Goal: Transaction & Acquisition: Download file/media

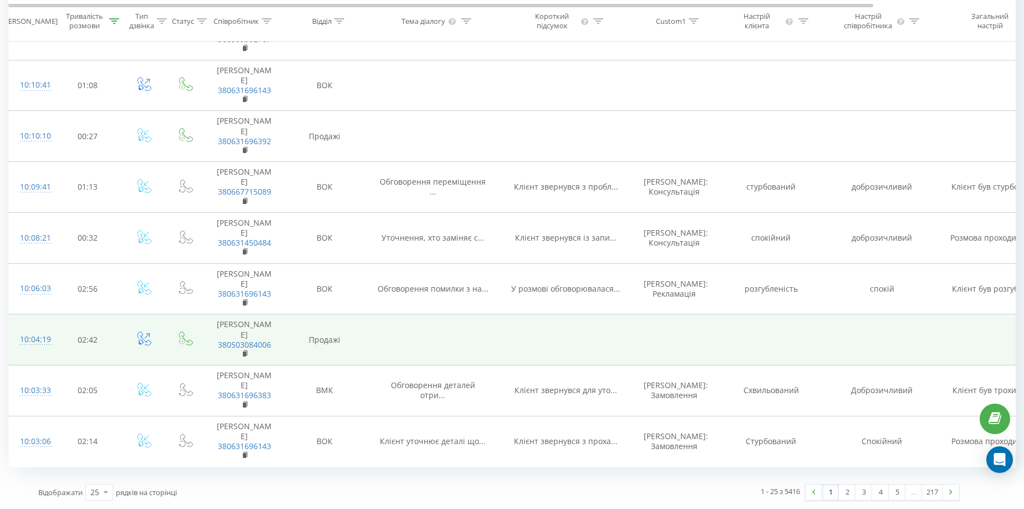
scroll to position [1203, 0]
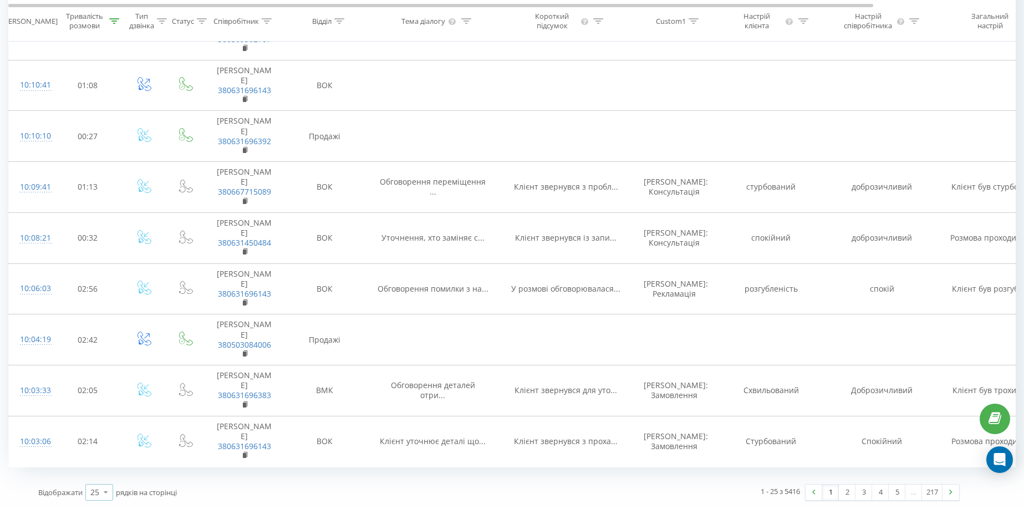
click at [105, 496] on icon at bounding box center [106, 492] width 17 height 22
click at [101, 477] on span "100" at bounding box center [96, 476] width 13 height 11
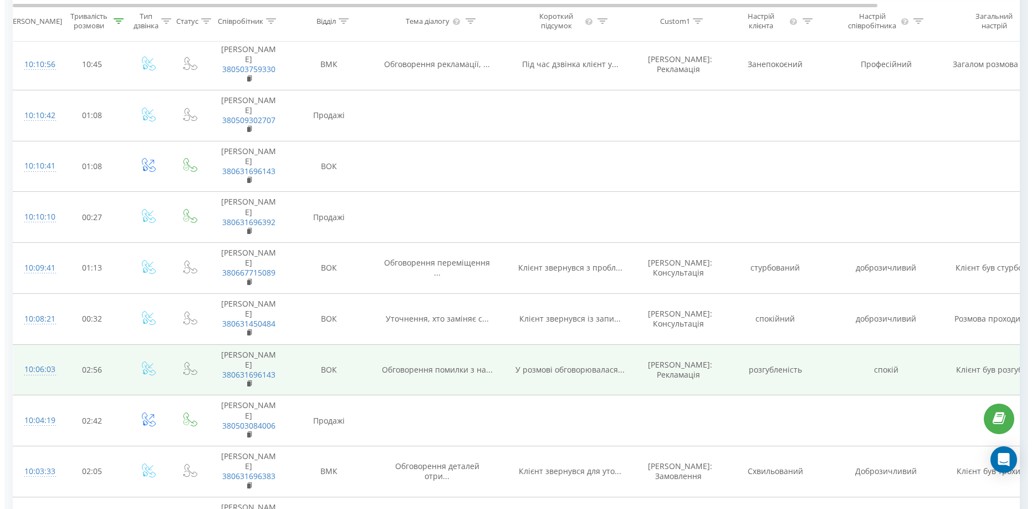
scroll to position [1203, 0]
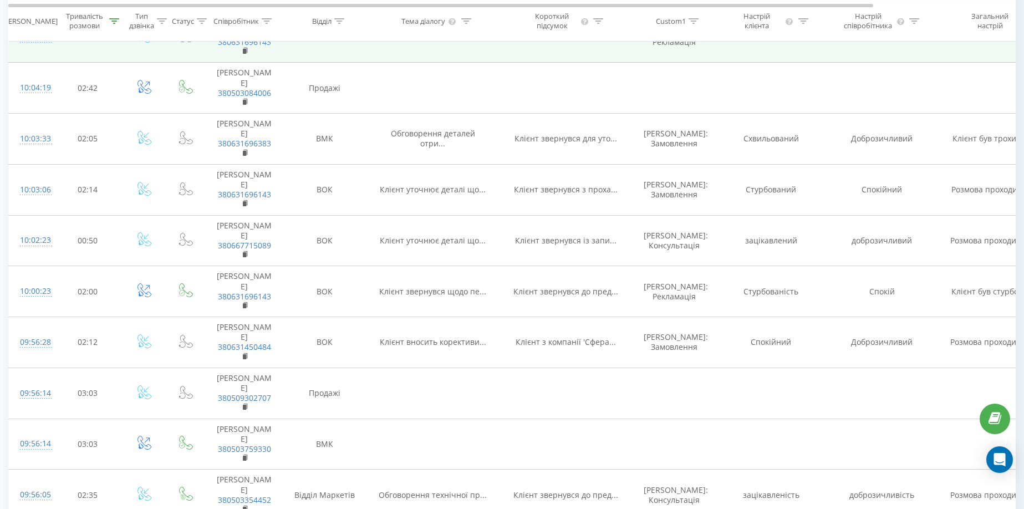
click at [38, 48] on div "10:06:03" at bounding box center [31, 37] width 22 height 22
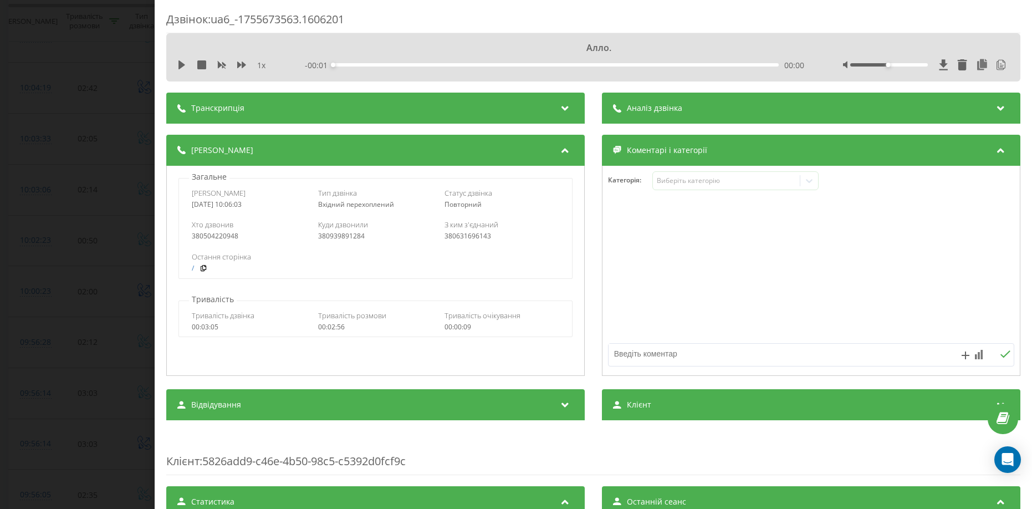
click at [277, 99] on div "Транскрипція" at bounding box center [375, 108] width 418 height 31
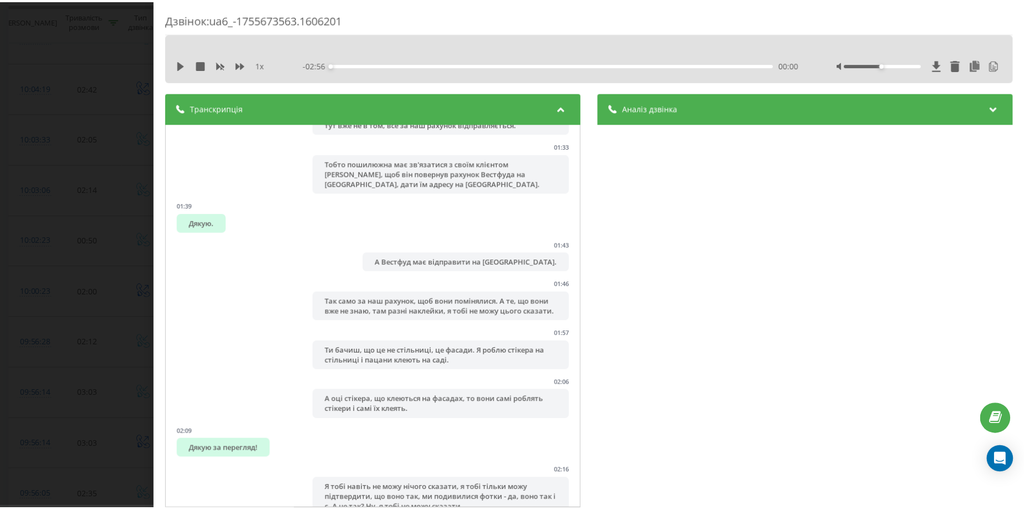
scroll to position [1072, 0]
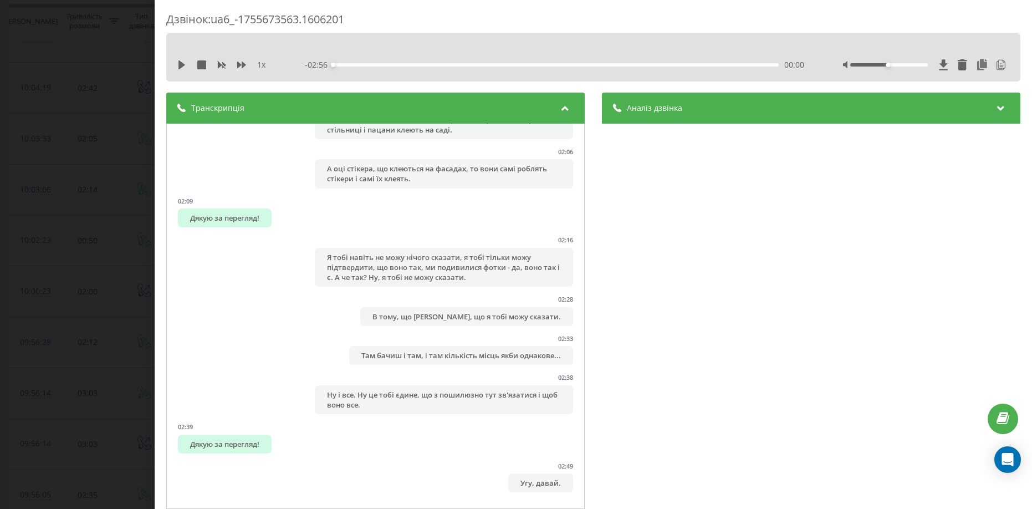
click at [17, 292] on div "Дзвінок : ua6_-1755673563.1606201 1 x - 02:56 00:00 00:00 Транскрипція 00:00 Ал…" at bounding box center [516, 254] width 1032 height 509
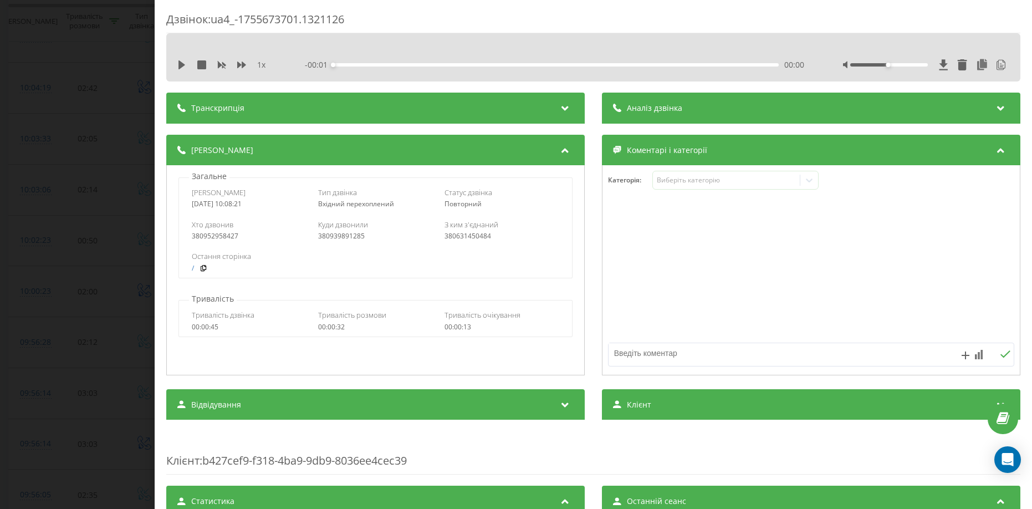
click at [264, 111] on div "Транскрипція" at bounding box center [375, 108] width 418 height 31
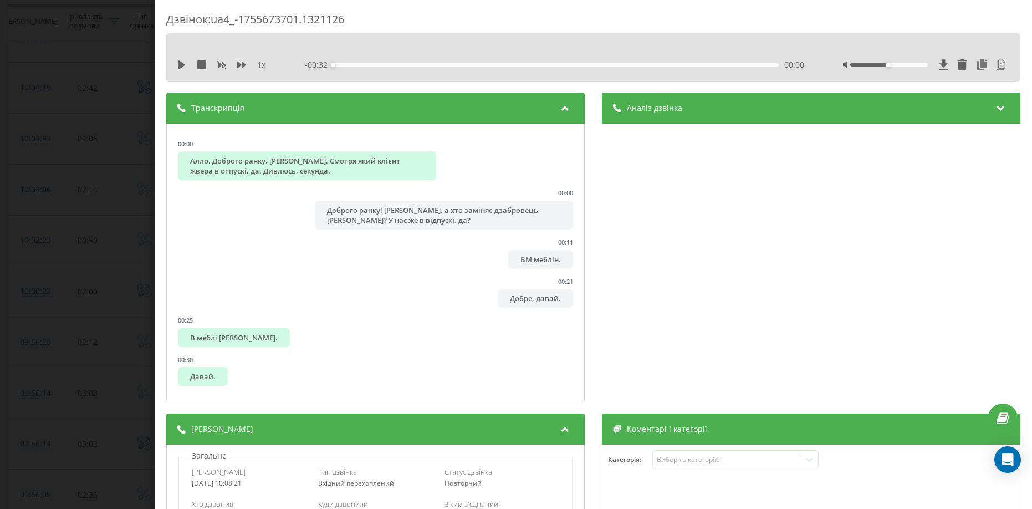
click at [40, 162] on div "Дзвінок : ua4_-1755673701.1321126 1 x - 00:32 00:00 00:00 Транскрипція 00:00 Ал…" at bounding box center [516, 254] width 1032 height 509
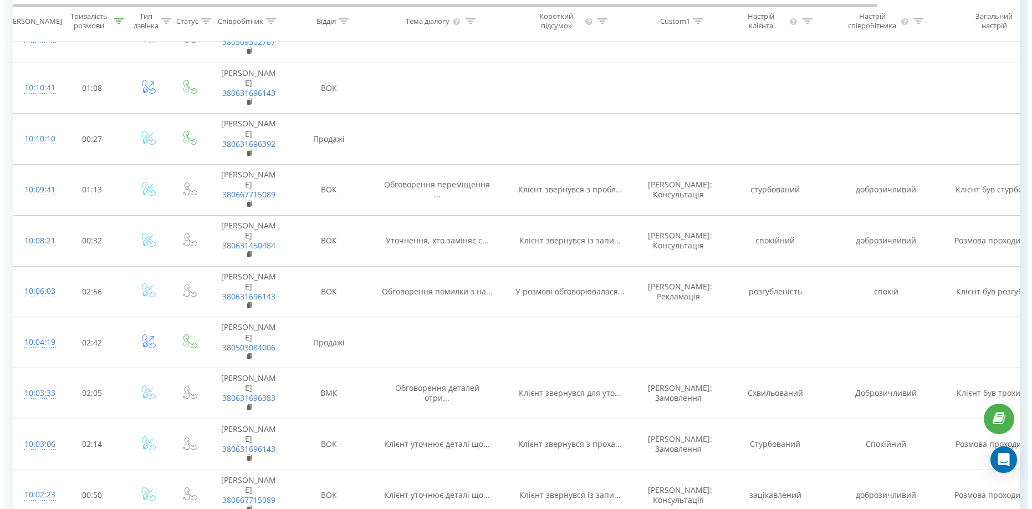
scroll to position [926, 0]
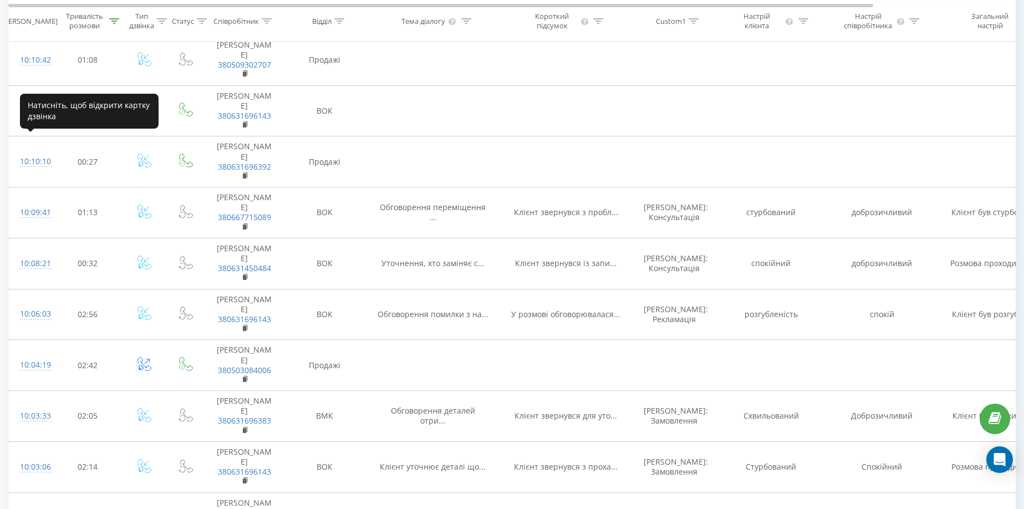
click at [42, 20] on div "10:10:56" at bounding box center [31, 9] width 22 height 22
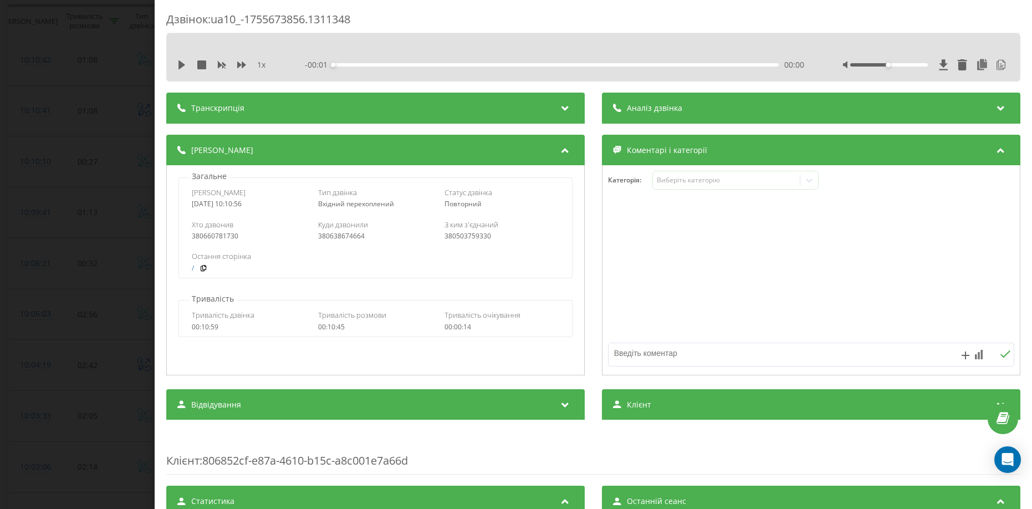
click at [329, 69] on span "- 00:01" at bounding box center [319, 64] width 28 height 11
click at [322, 105] on div "Транскрипція" at bounding box center [375, 108] width 418 height 31
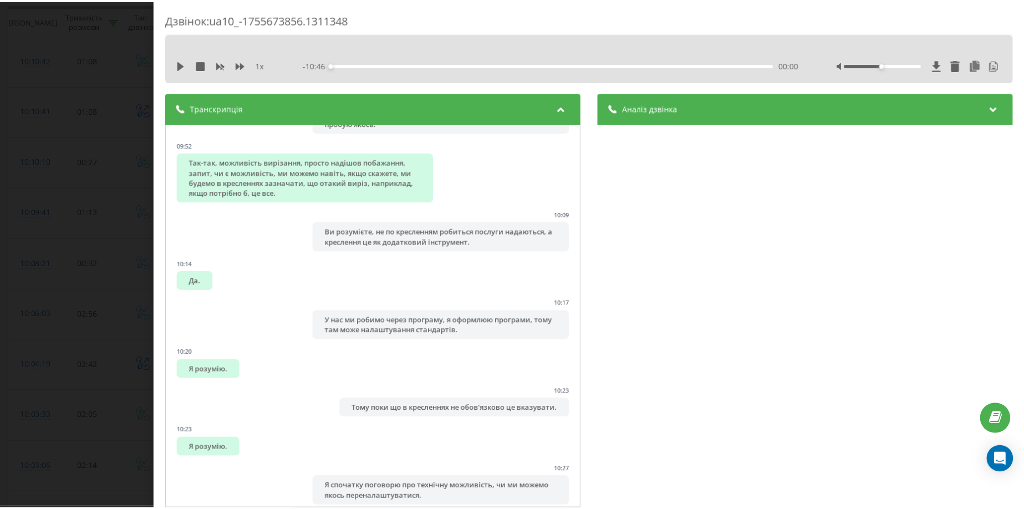
scroll to position [6022, 0]
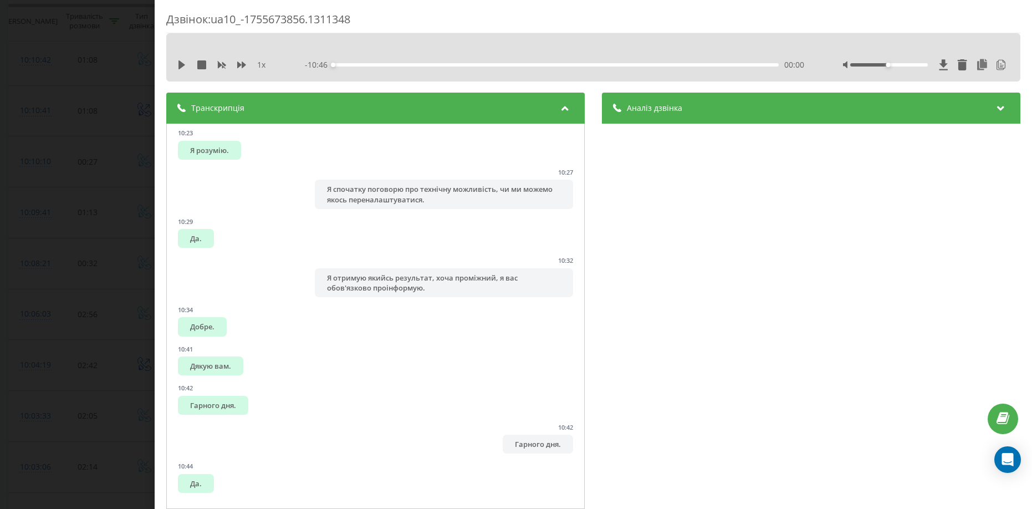
click at [17, 217] on div "Дзвінок : ua10_-1755673856.1311348 1 x - 10:46 00:00 00:00 Транскрипція 00:02 А…" at bounding box center [516, 254] width 1032 height 509
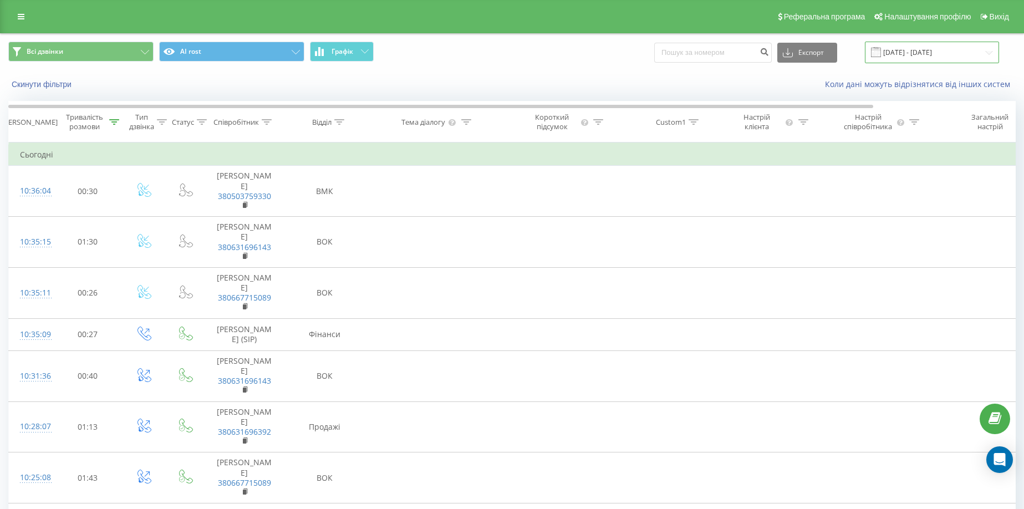
click at [955, 59] on input "[DATE] - [DATE]" at bounding box center [932, 53] width 134 height 22
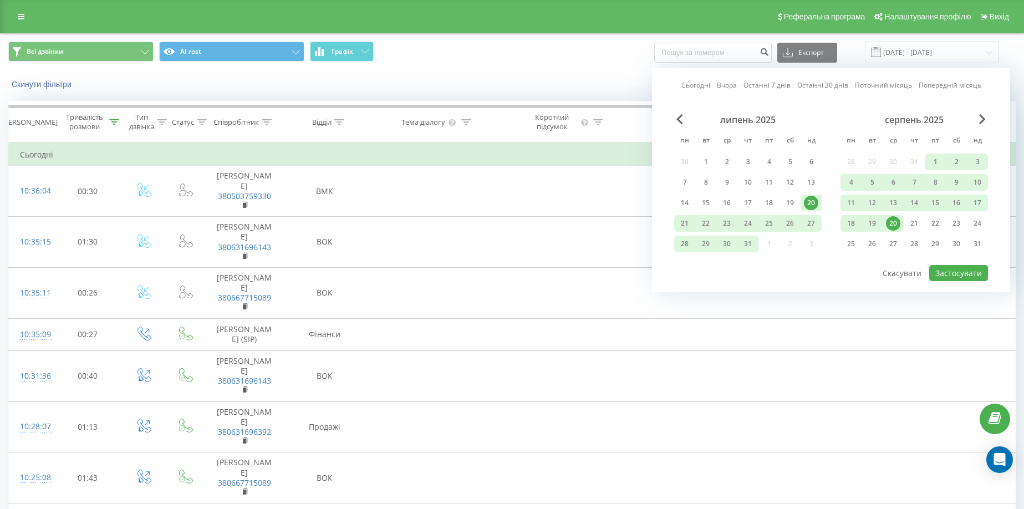
click at [697, 85] on link "Сьогодні" at bounding box center [695, 85] width 29 height 11
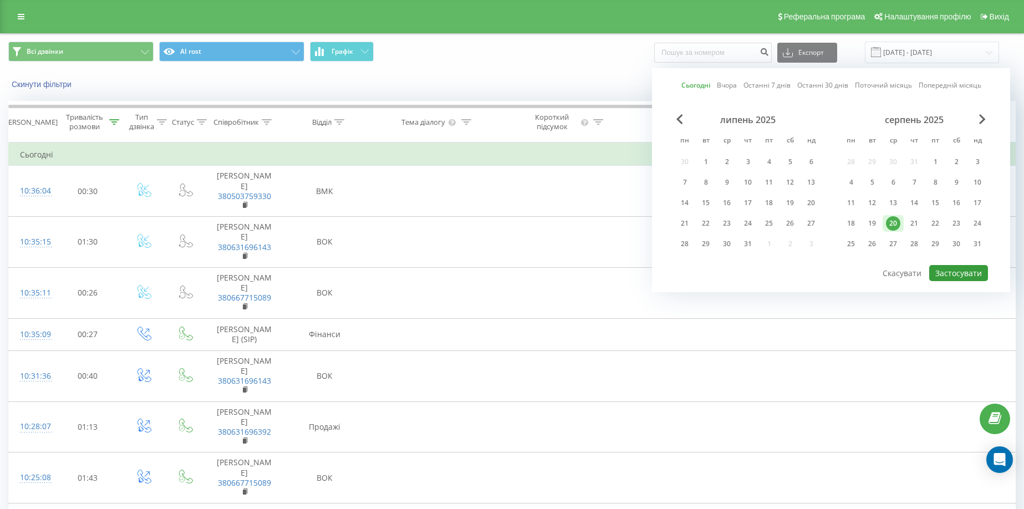
click at [973, 274] on button "Застосувати" at bounding box center [958, 273] width 59 height 16
type input "20.08.2025 - 20.08.2025"
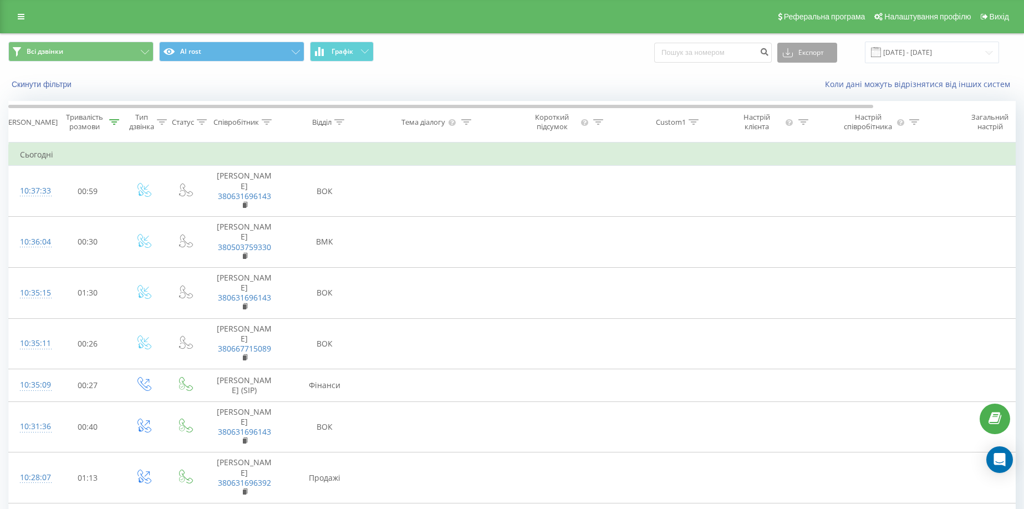
click at [831, 49] on button "Експорт" at bounding box center [807, 53] width 60 height 20
click at [810, 92] on div ".xls" at bounding box center [807, 93] width 59 height 20
click at [217, 55] on button "AI rost" at bounding box center [231, 52] width 145 height 20
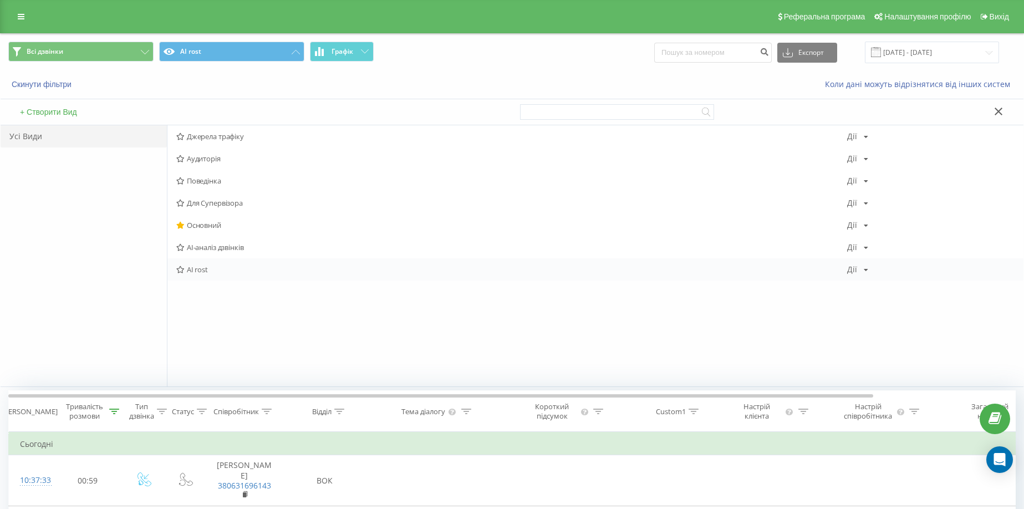
click at [864, 270] on icon at bounding box center [866, 270] width 4 height 7
click at [871, 285] on div "Редагувати" at bounding box center [900, 284] width 106 height 21
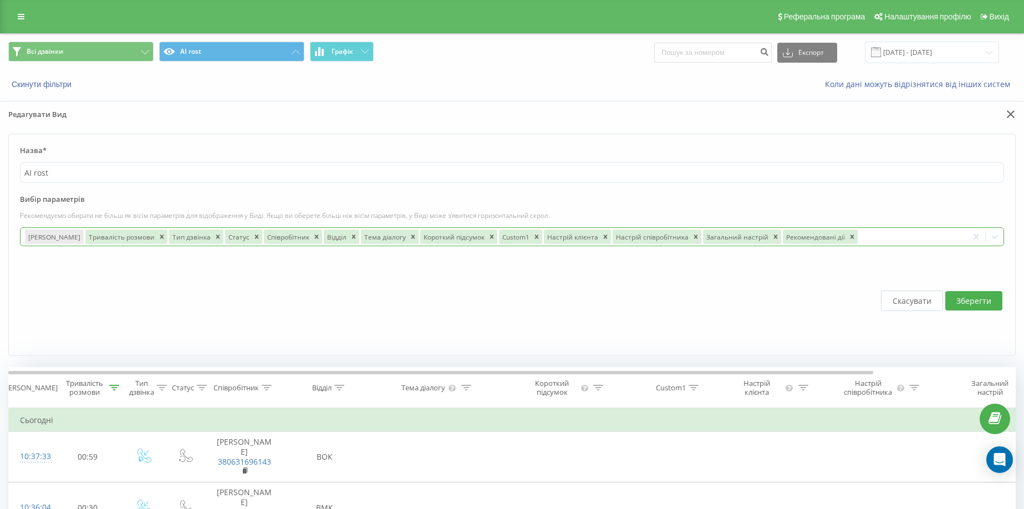
click at [921, 244] on div "Дата дзвінка Тривалість розмови Тип дзвінка Статус Співробітник Відділ Тема діа…" at bounding box center [494, 237] width 947 height 18
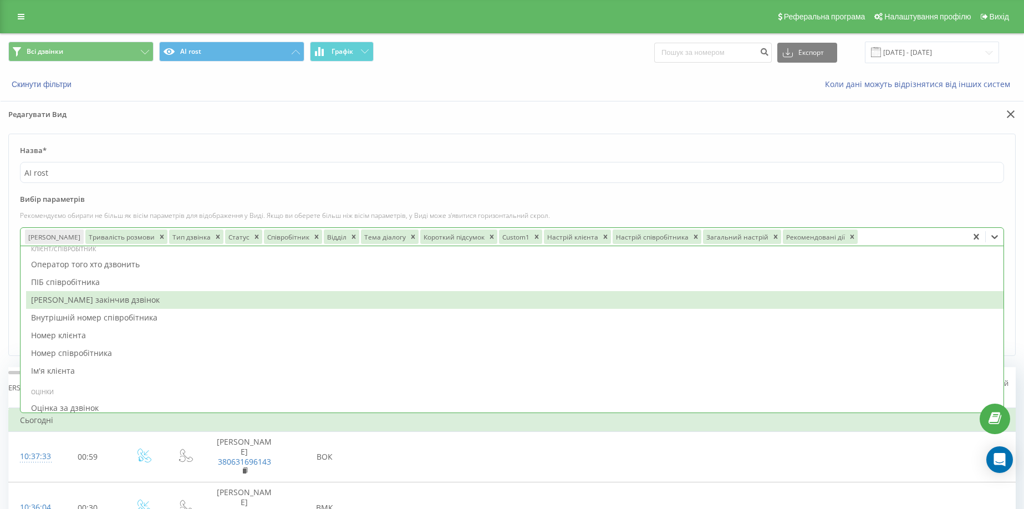
scroll to position [778, 0]
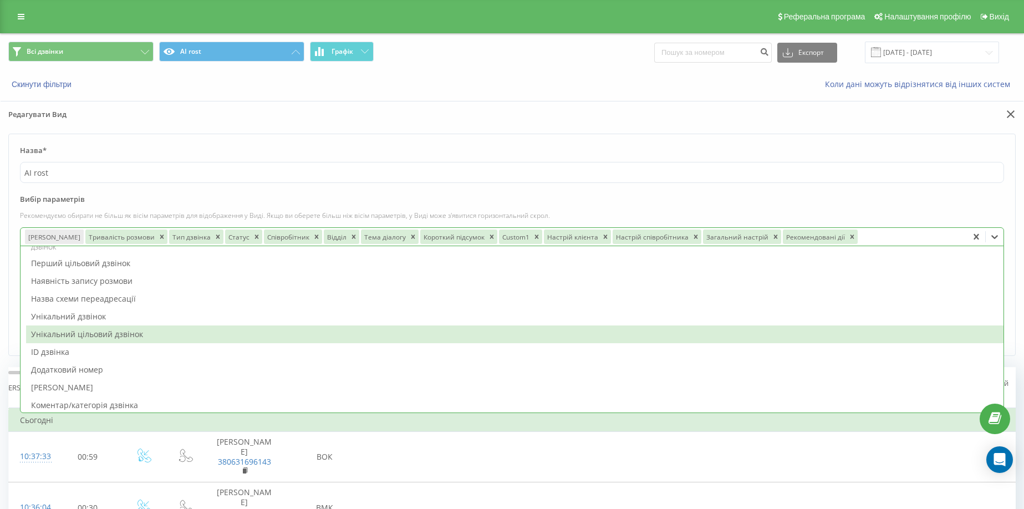
click at [14, 153] on form "Назва* AI rost Вибір параметрів Рекомендуємо обирати не більш як вісім параметр…" at bounding box center [511, 245] width 1007 height 222
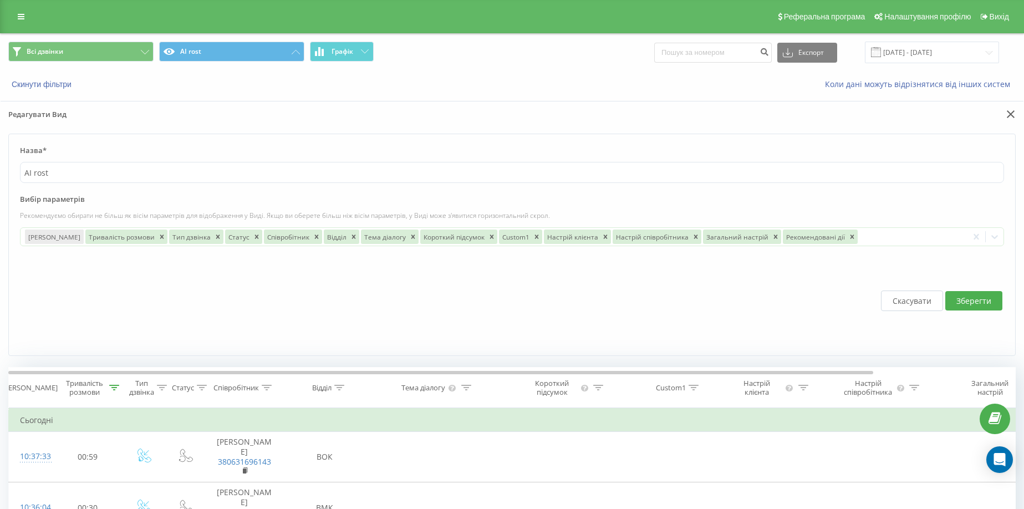
click at [892, 305] on button "Скасувати" at bounding box center [912, 300] width 62 height 21
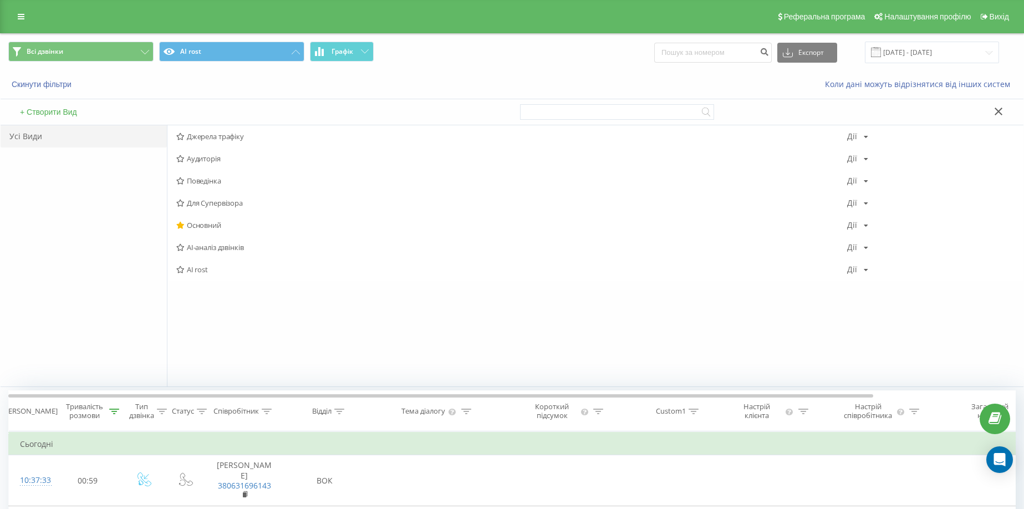
click at [997, 114] on icon at bounding box center [998, 112] width 8 height 8
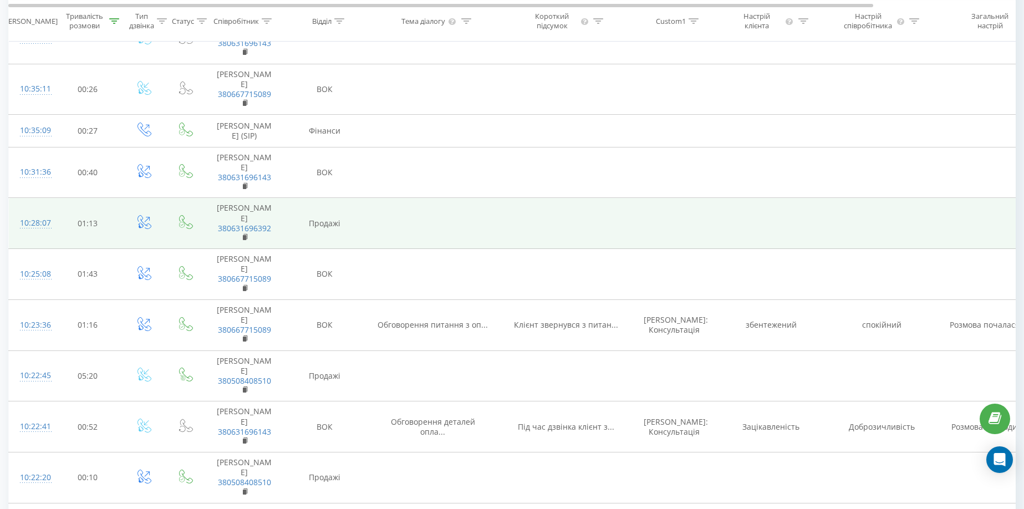
scroll to position [277, 0]
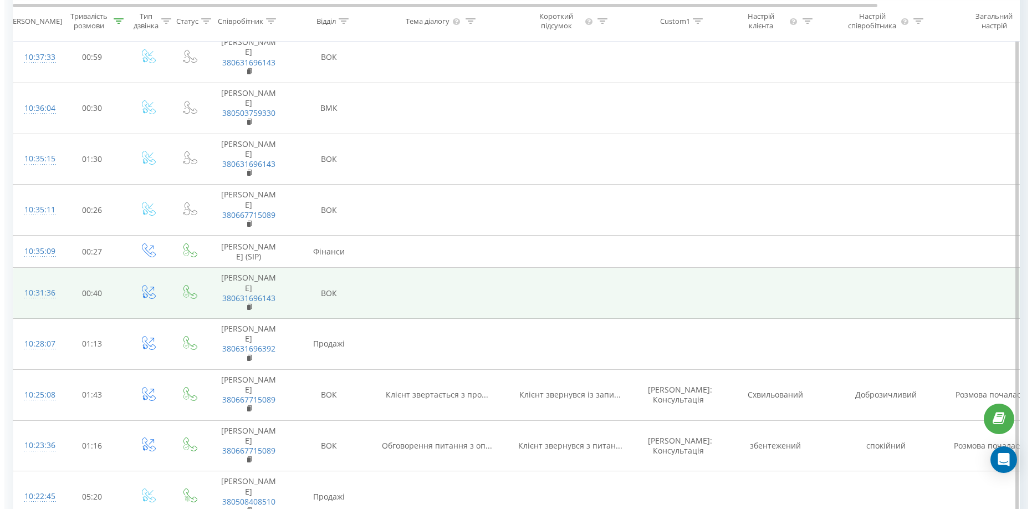
scroll to position [499, 0]
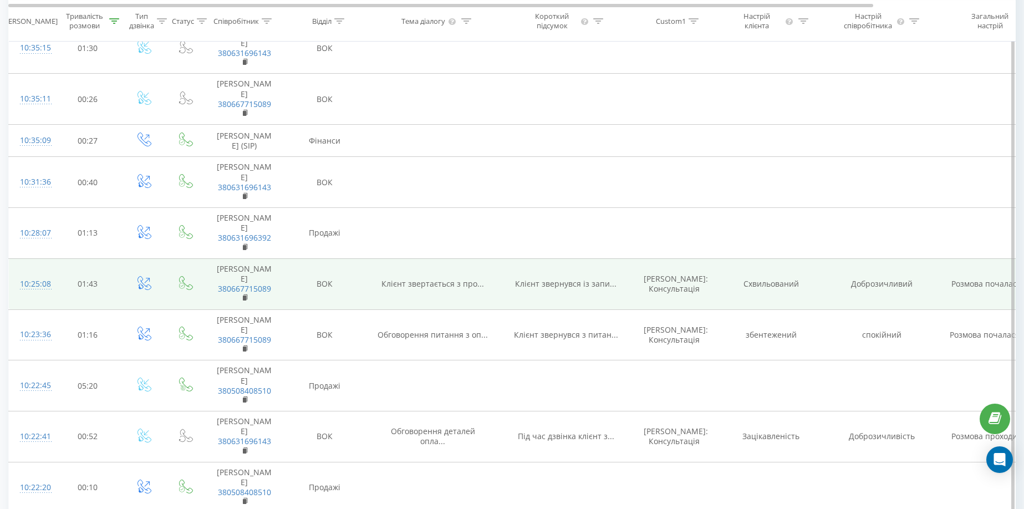
click at [34, 295] on div "10:25:08" at bounding box center [31, 284] width 22 height 22
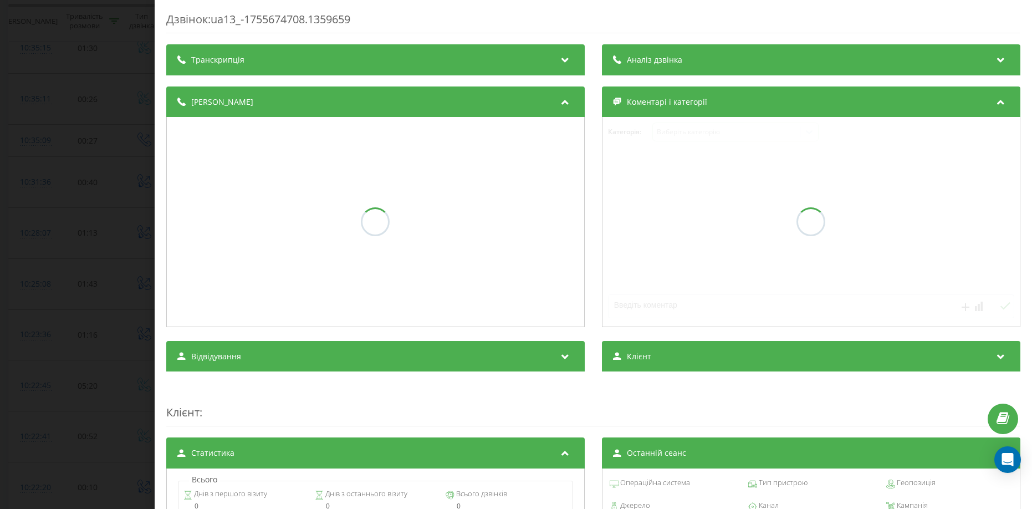
click at [400, 58] on div "Транскрипція" at bounding box center [375, 59] width 418 height 31
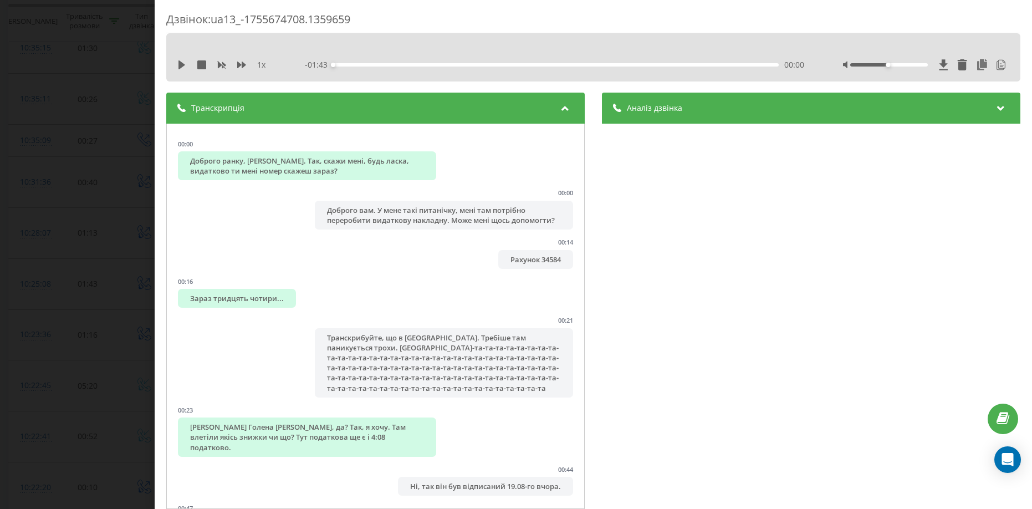
click at [95, 225] on div "Дзвінок : ua13_-1755674708.1359659 1 x - 01:43 00:00 00:00 Транскрипція 00:00 Д…" at bounding box center [516, 254] width 1032 height 509
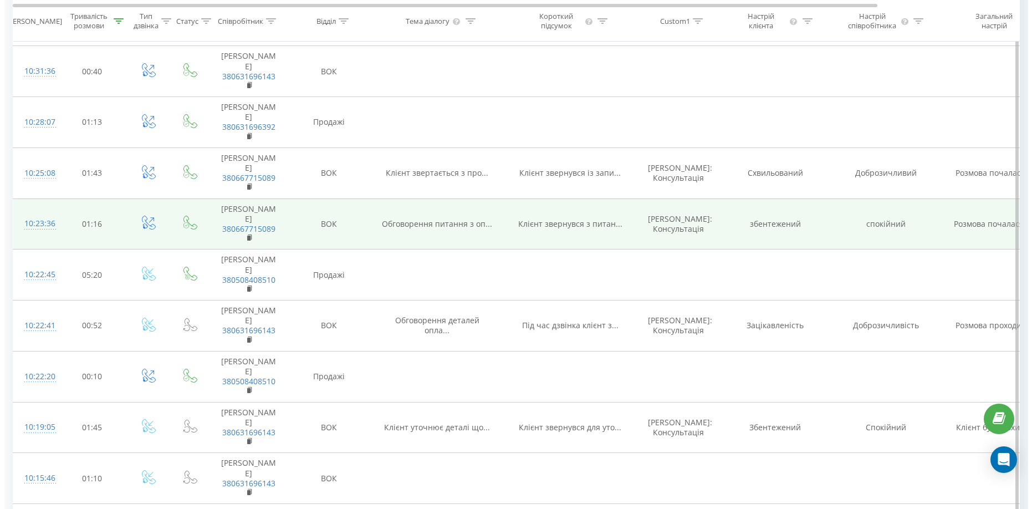
scroll to position [665, 0]
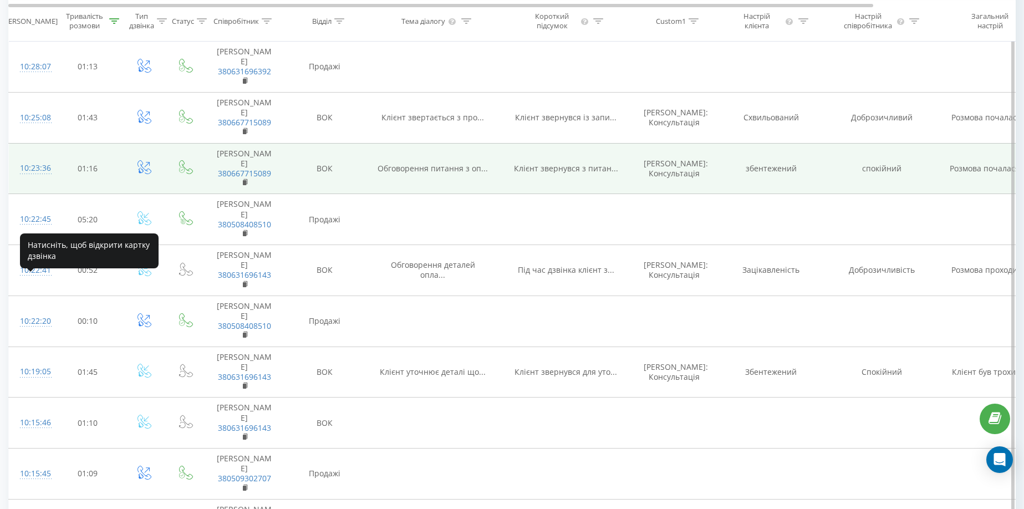
click at [42, 179] on div "10:23:36" at bounding box center [31, 168] width 22 height 22
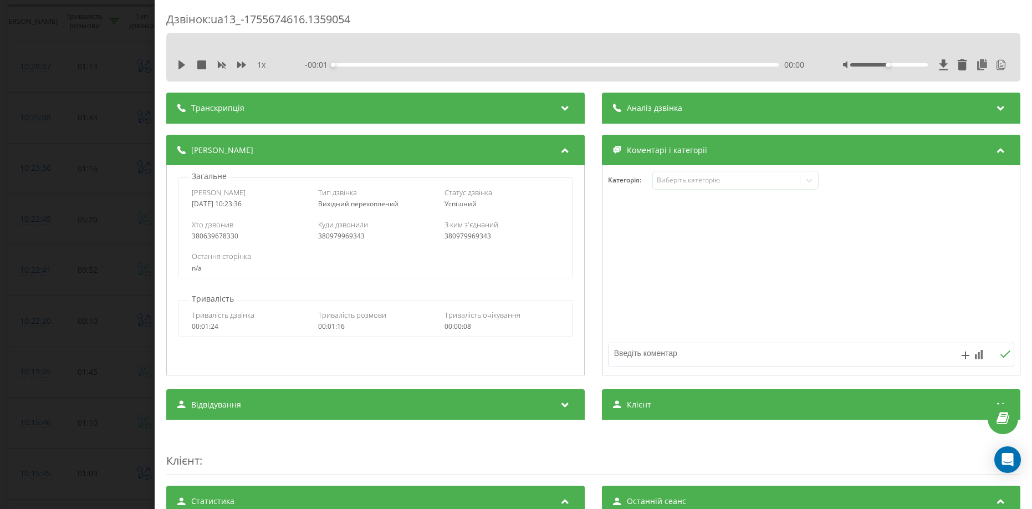
click at [365, 107] on div "Транскрипція" at bounding box center [375, 108] width 418 height 31
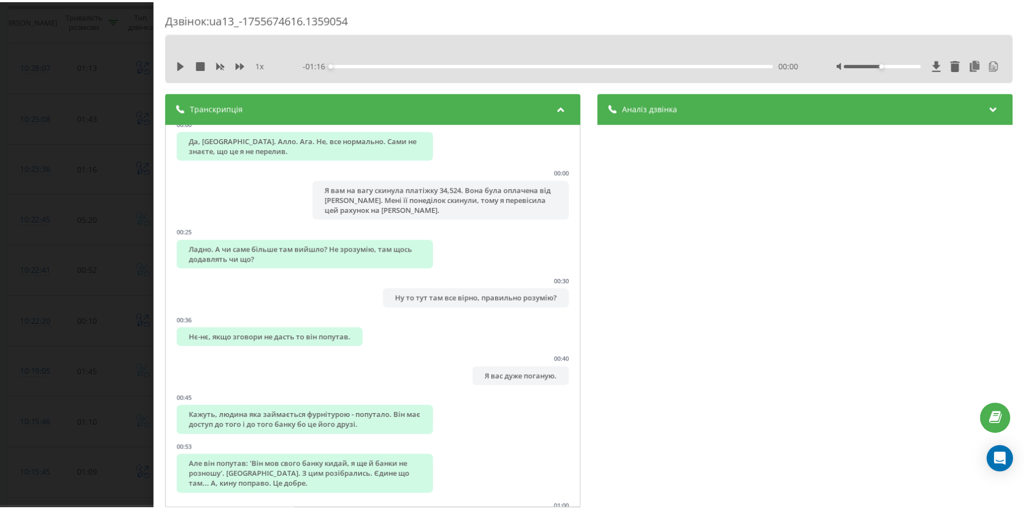
scroll to position [150, 0]
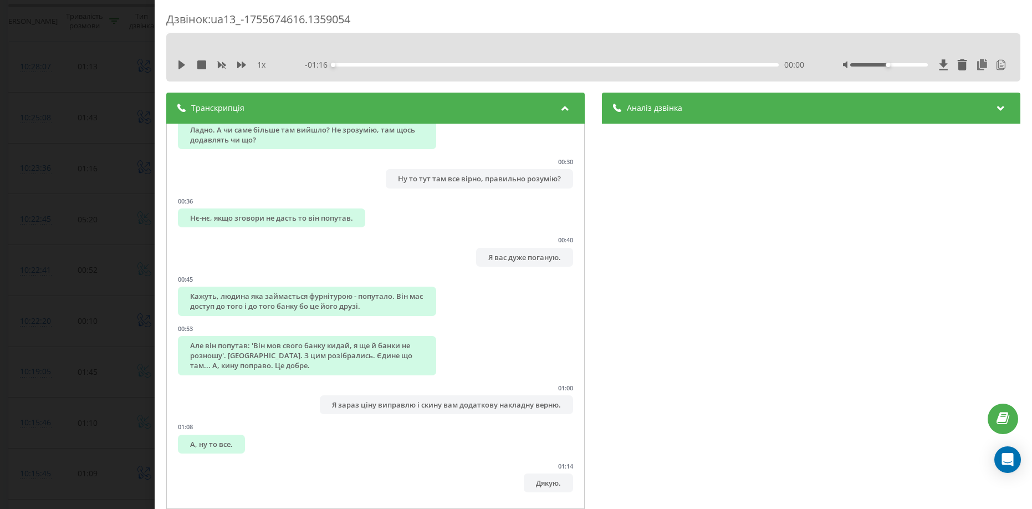
click at [115, 172] on div "Дзвінок : ua13_-1755674616.1359054 1 x - 01:16 00:00 00:00 Транскрипція 00:00 Д…" at bounding box center [516, 254] width 1032 height 509
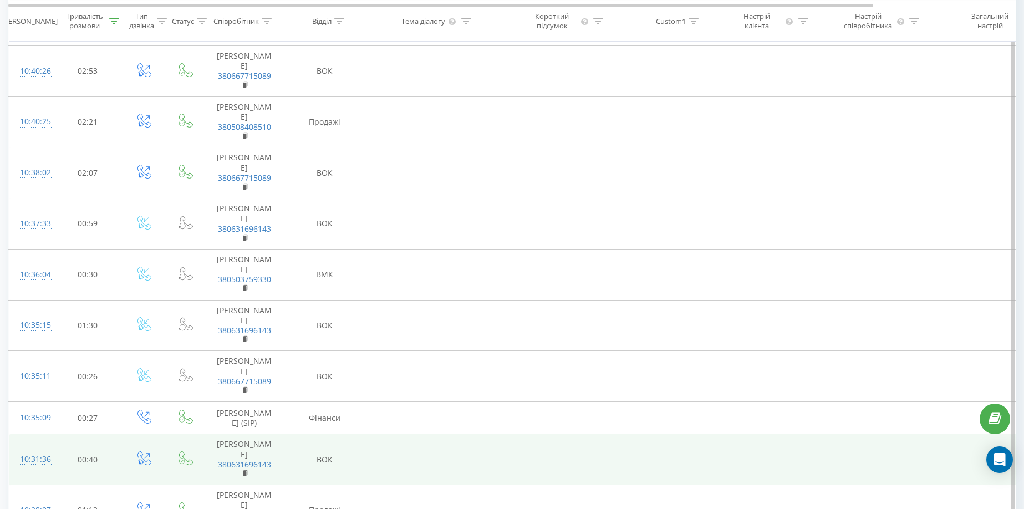
scroll to position [499, 0]
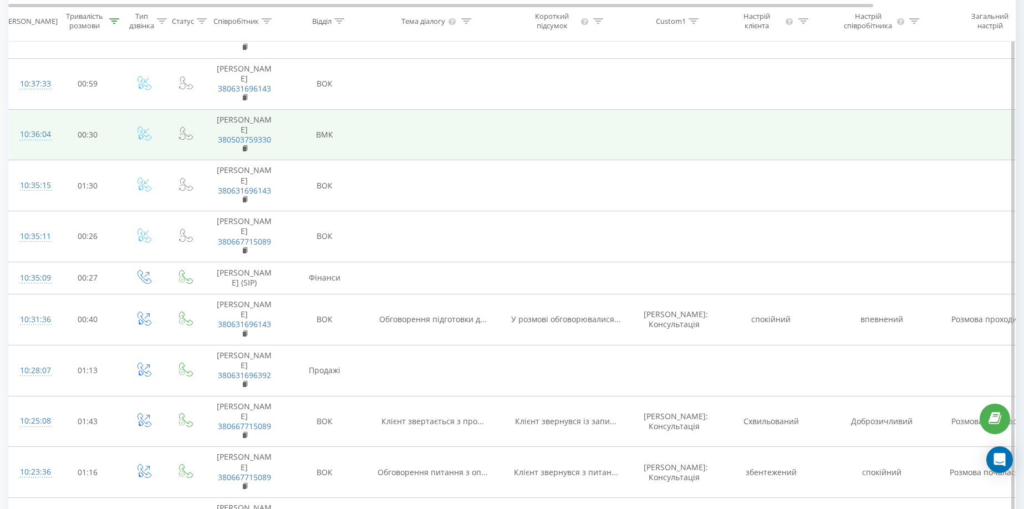
scroll to position [388, 0]
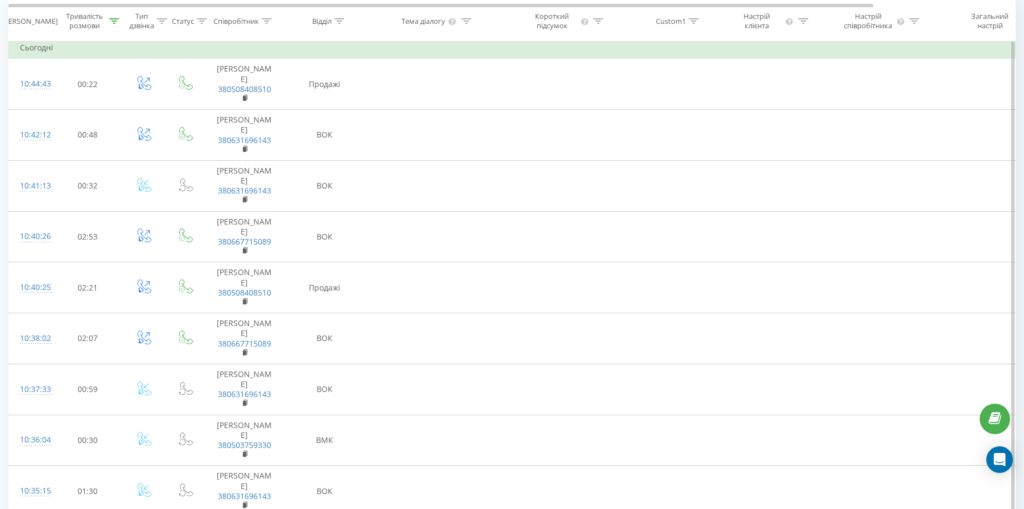
scroll to position [333, 0]
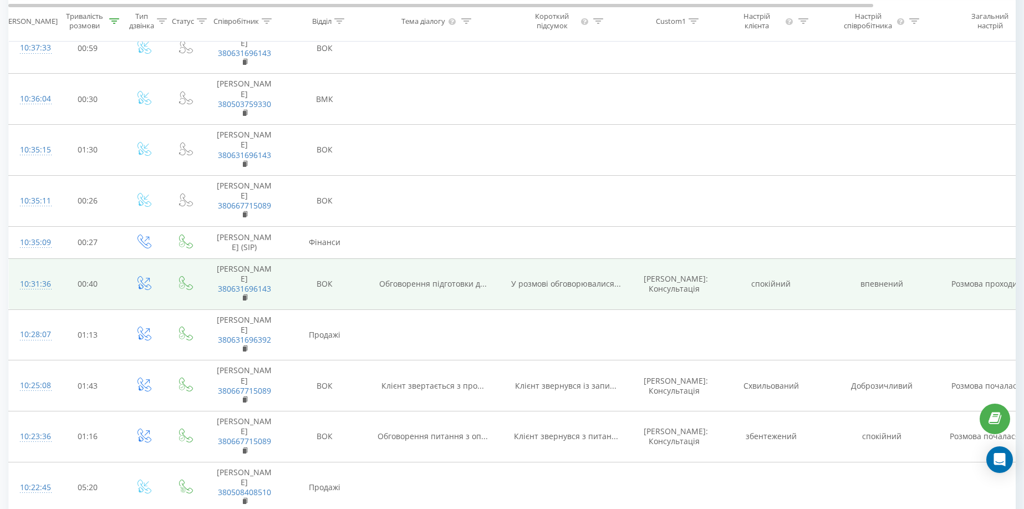
scroll to position [610, 0]
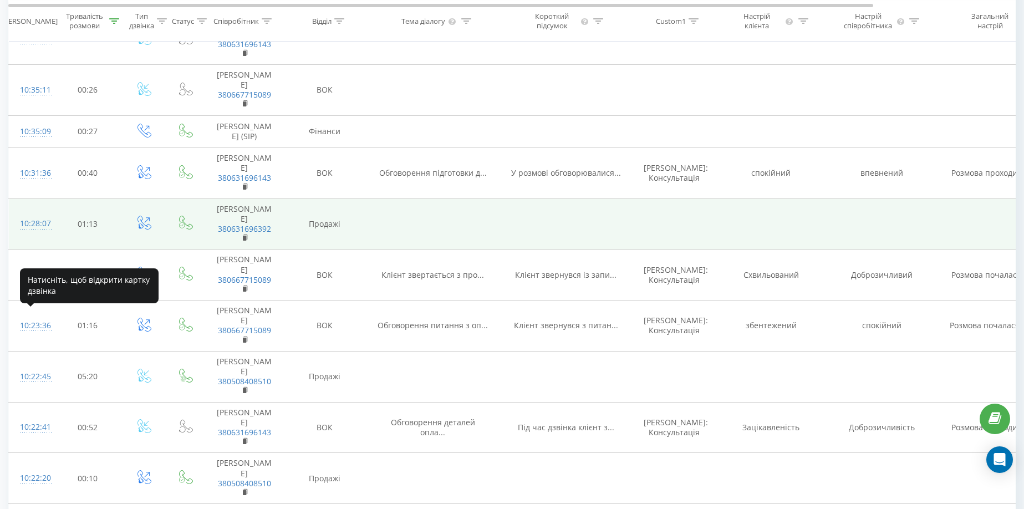
click at [39, 234] on div "10:28:07" at bounding box center [31, 224] width 22 height 22
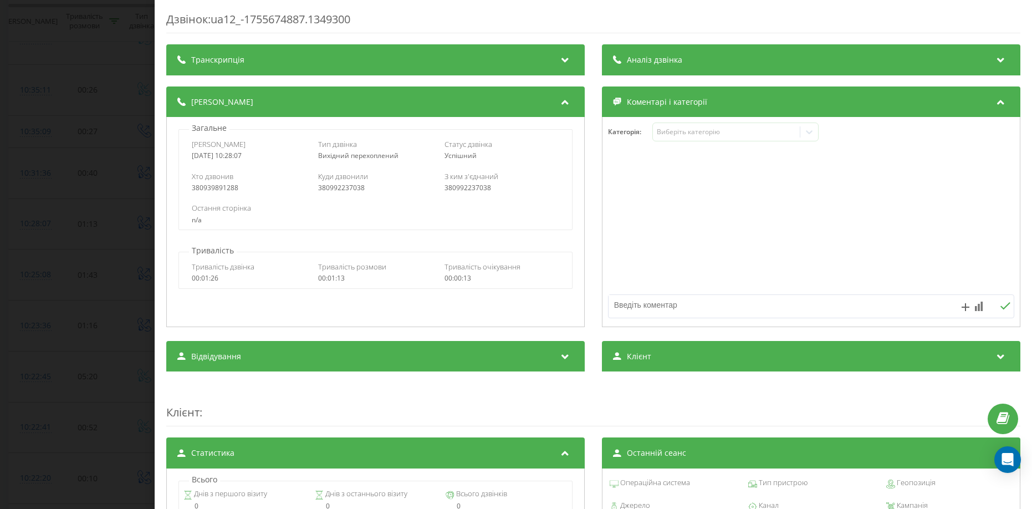
click at [95, 45] on div "Дзвінок : ua12_-1755674887.1349300 Транскрипція Для AI-аналізу майбутніх дзвінк…" at bounding box center [516, 254] width 1032 height 509
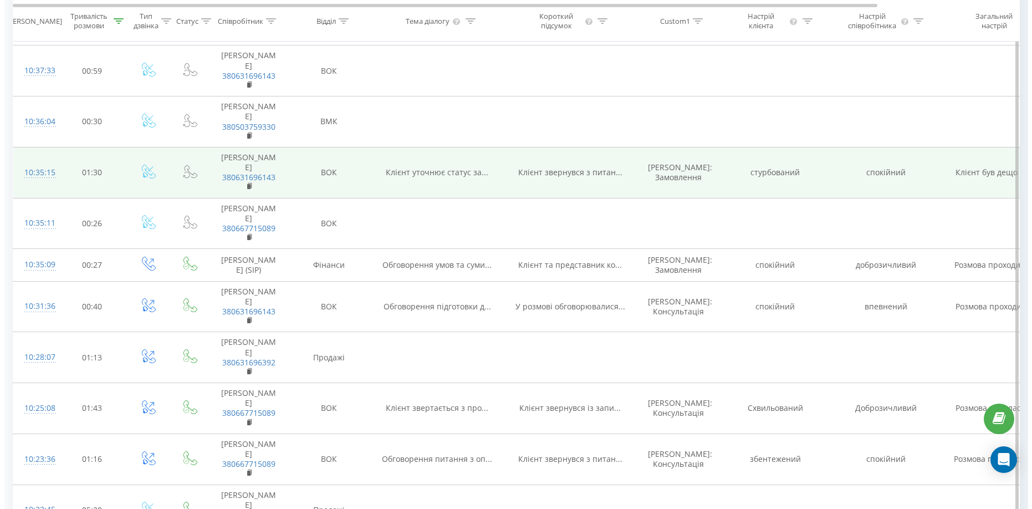
scroll to position [554, 0]
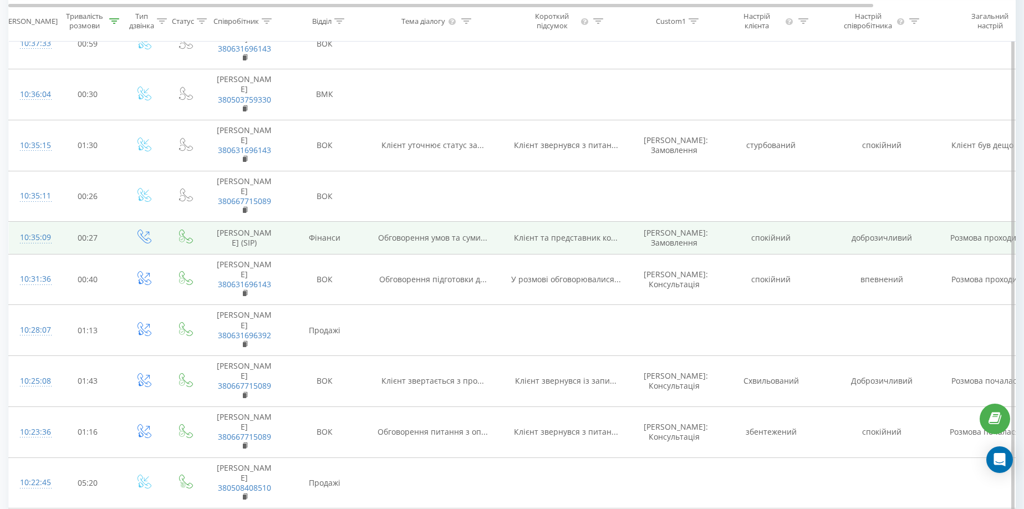
click at [25, 248] on div "10:35:09" at bounding box center [31, 238] width 22 height 22
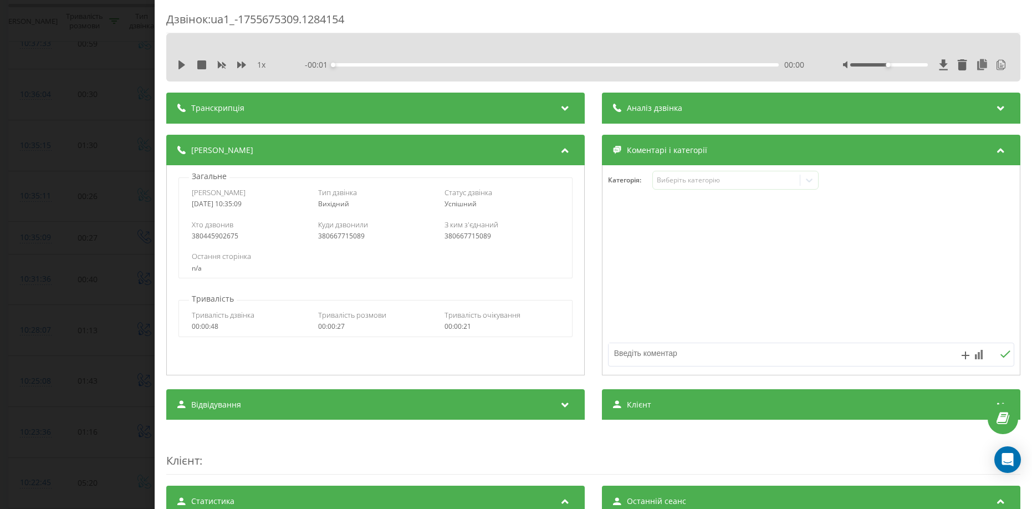
click at [342, 105] on div "Транскрипція" at bounding box center [375, 108] width 418 height 31
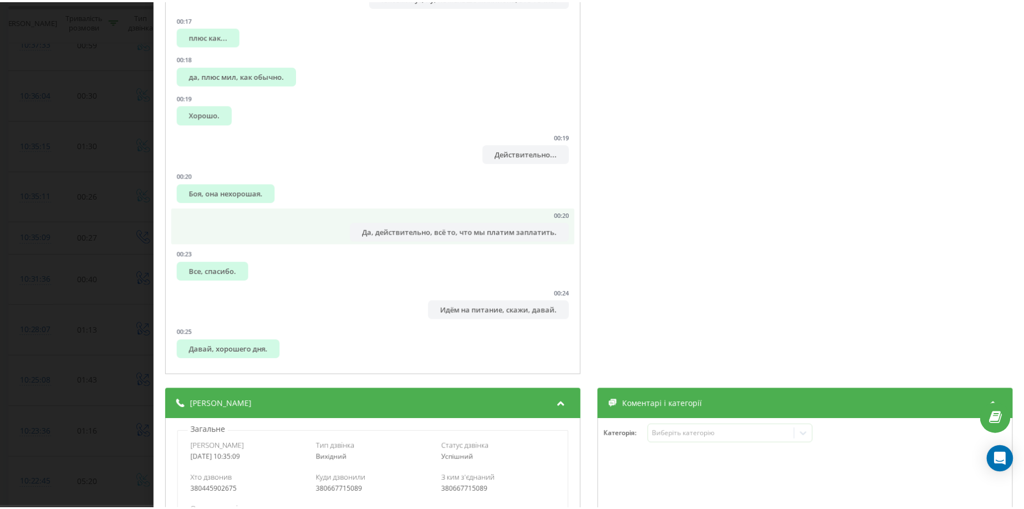
scroll to position [55, 0]
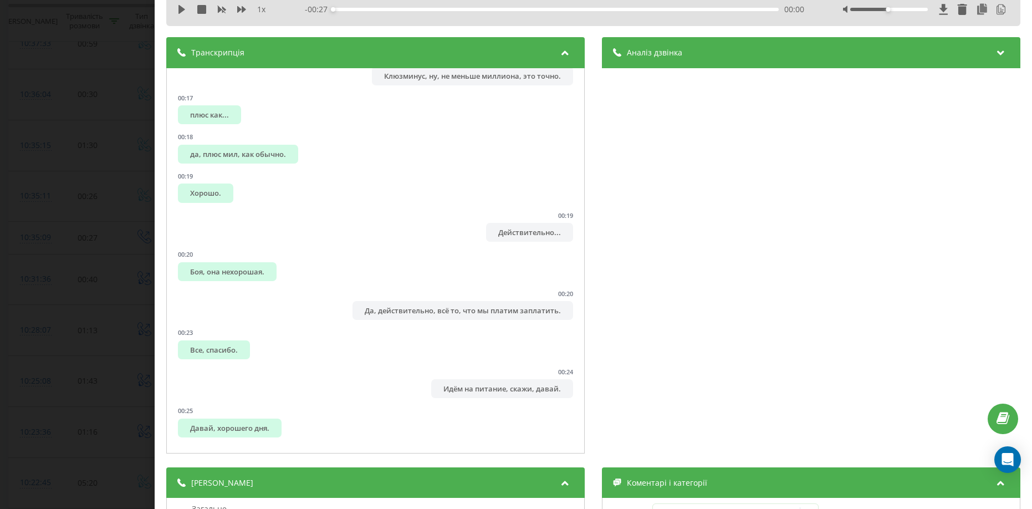
click at [38, 270] on div "Дзвінок : ua1_-1755675309.1284154 1 x - 00:27 00:00 00:00 Транскрипція 00:00 Но…" at bounding box center [516, 254] width 1032 height 509
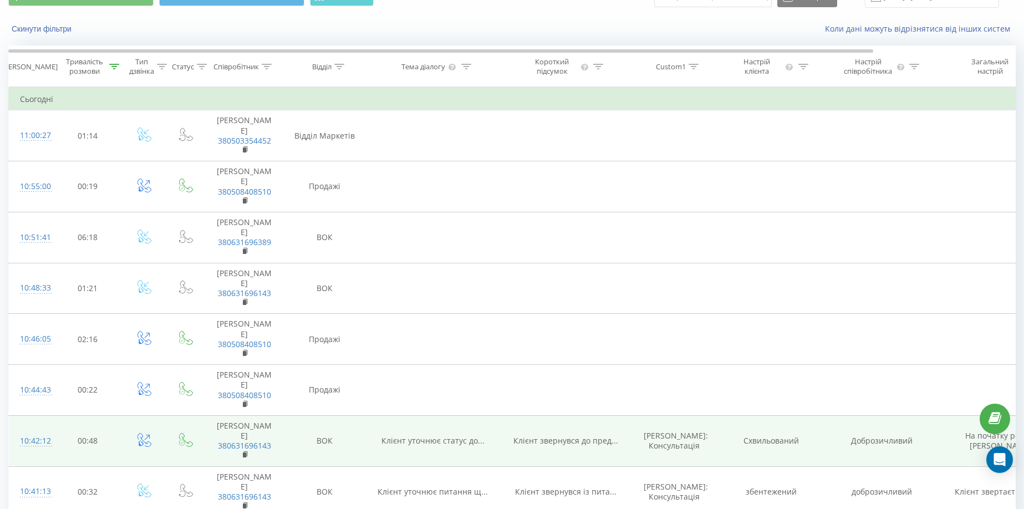
scroll to position [222, 0]
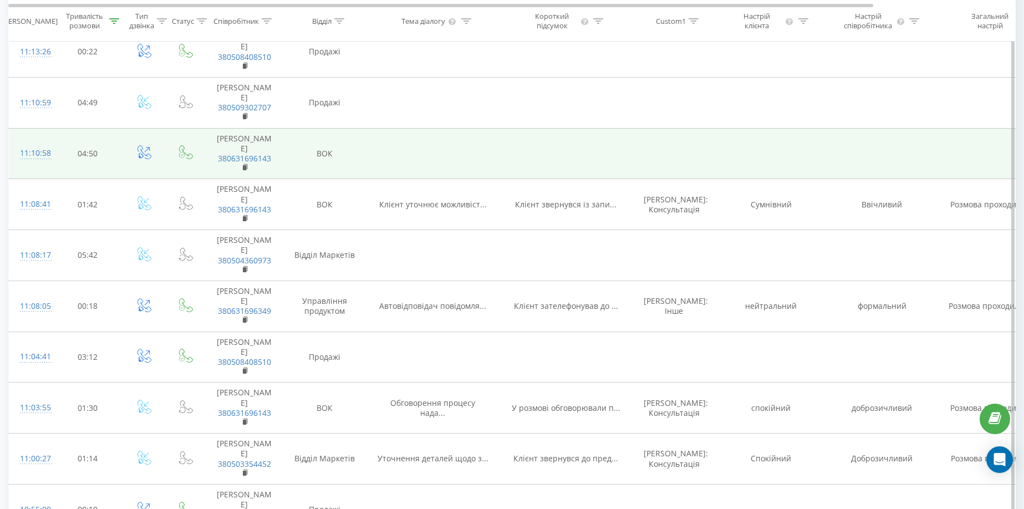
scroll to position [443, 0]
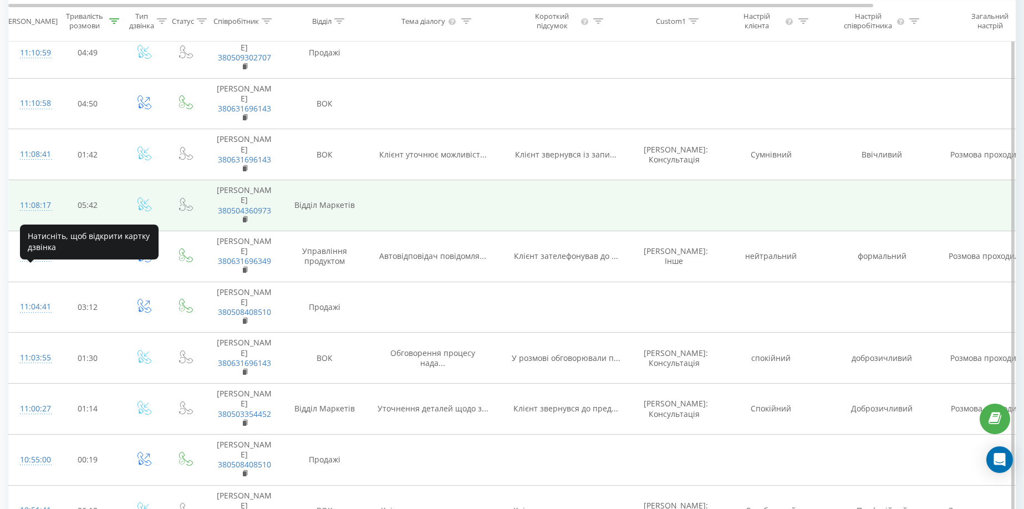
click at [42, 216] on div "11:08:17" at bounding box center [31, 206] width 22 height 22
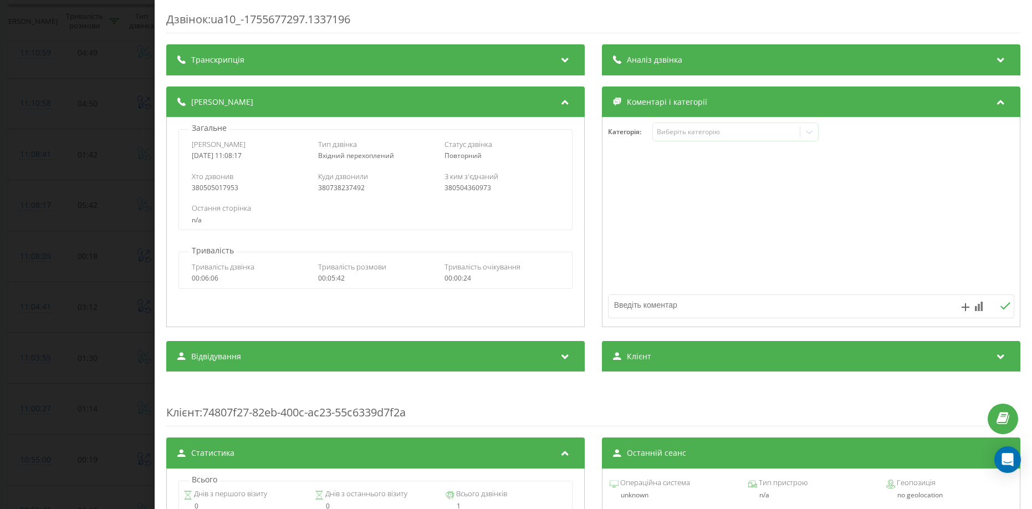
click at [202, 188] on div "380505017953" at bounding box center [249, 188] width 115 height 8
copy div "380505017953"
click at [100, 70] on div "Дзвінок : ua10_-1755677297.1337196 Транскрипція Для AI-аналізу майбутніх дзвінк…" at bounding box center [516, 254] width 1032 height 509
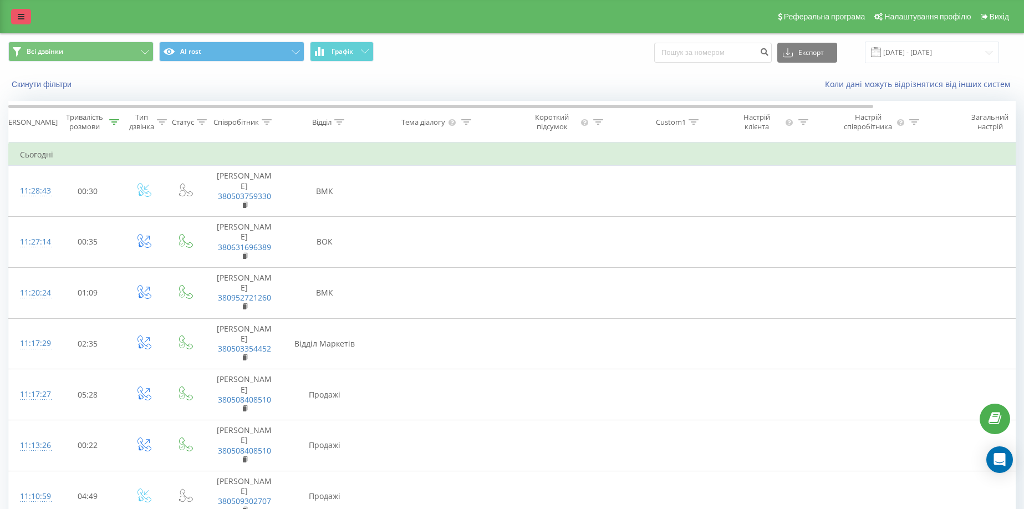
click at [26, 16] on link at bounding box center [21, 17] width 20 height 16
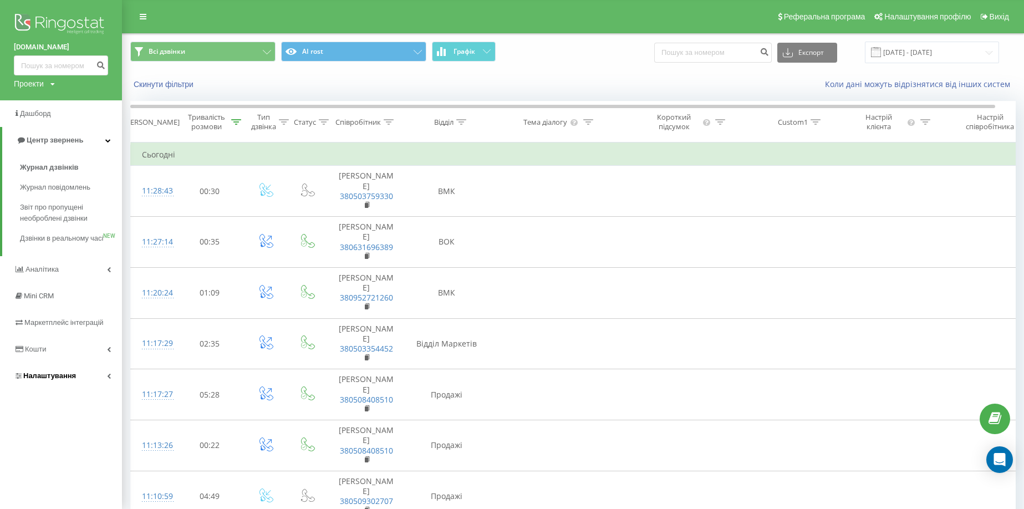
click at [47, 380] on span "Налаштування" at bounding box center [49, 375] width 53 height 8
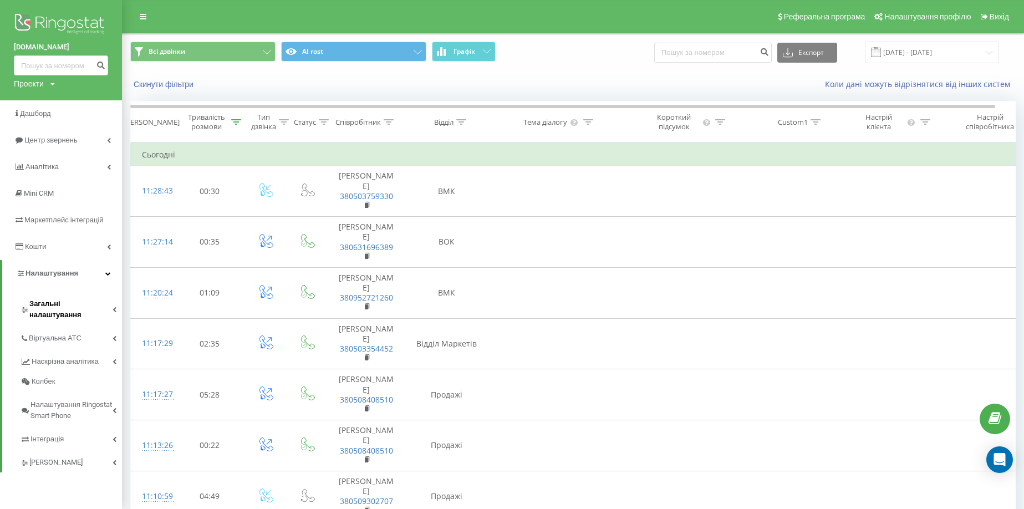
click at [74, 305] on span "Загальні налаштування" at bounding box center [70, 309] width 83 height 22
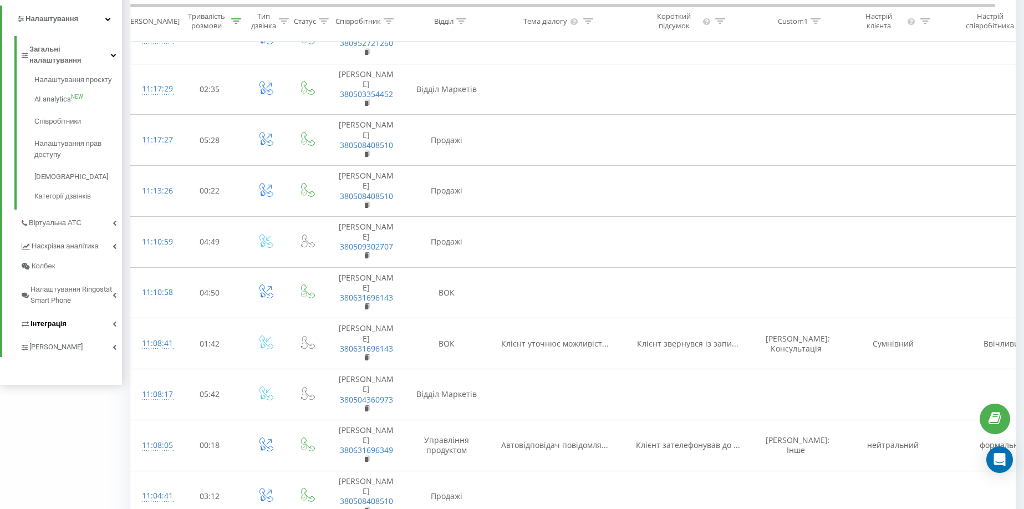
scroll to position [277, 0]
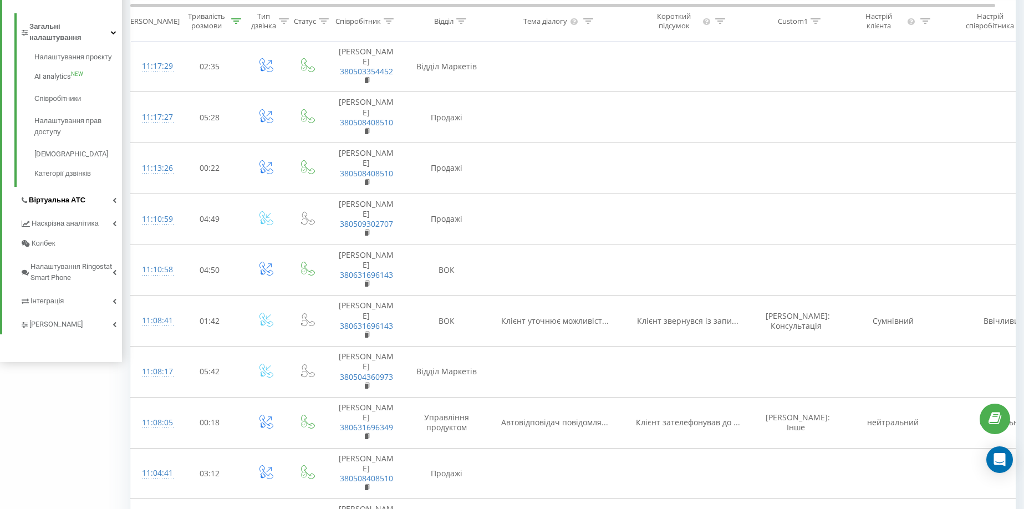
click at [83, 187] on link "Віртуальна АТС" at bounding box center [71, 198] width 102 height 23
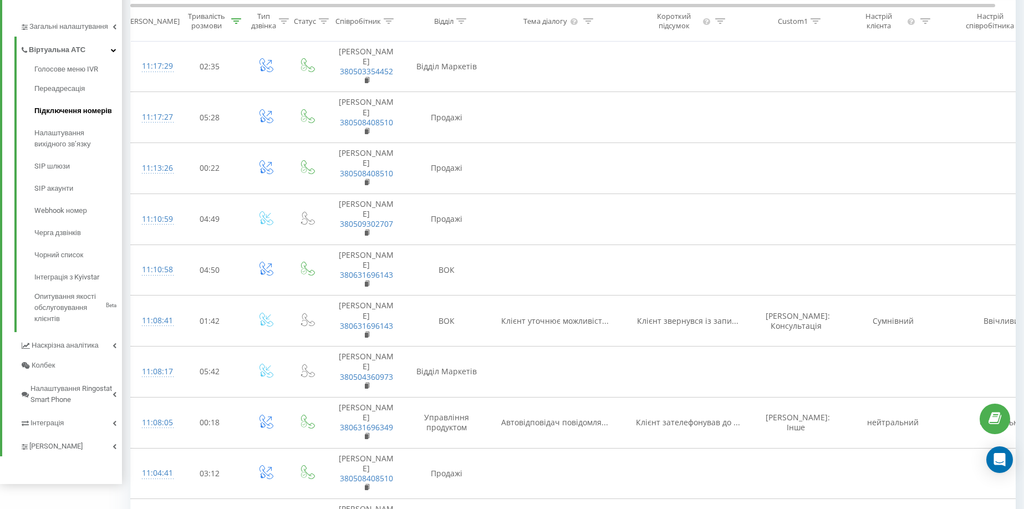
click at [73, 112] on span "Підключення номерів" at bounding box center [73, 110] width 78 height 11
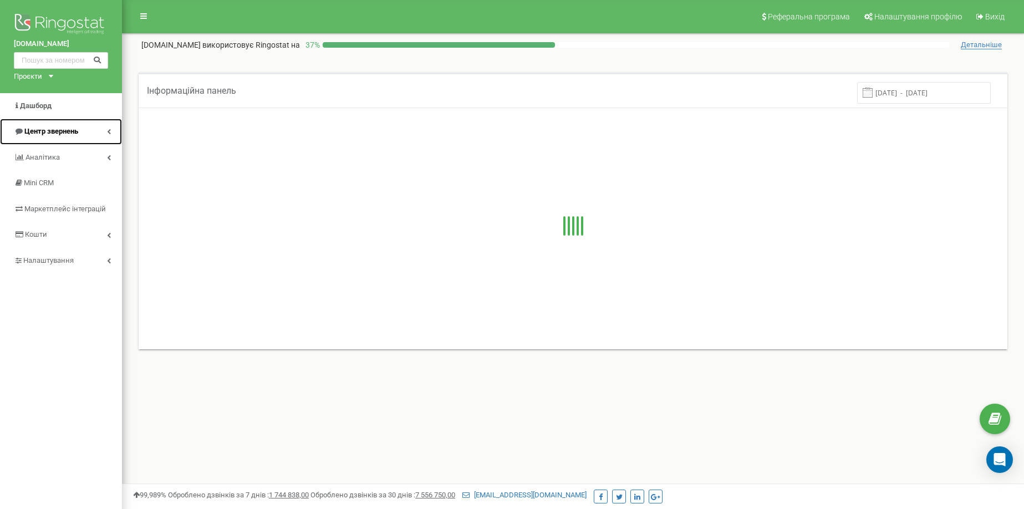
click at [67, 129] on span "Центр звернень" at bounding box center [51, 131] width 54 height 8
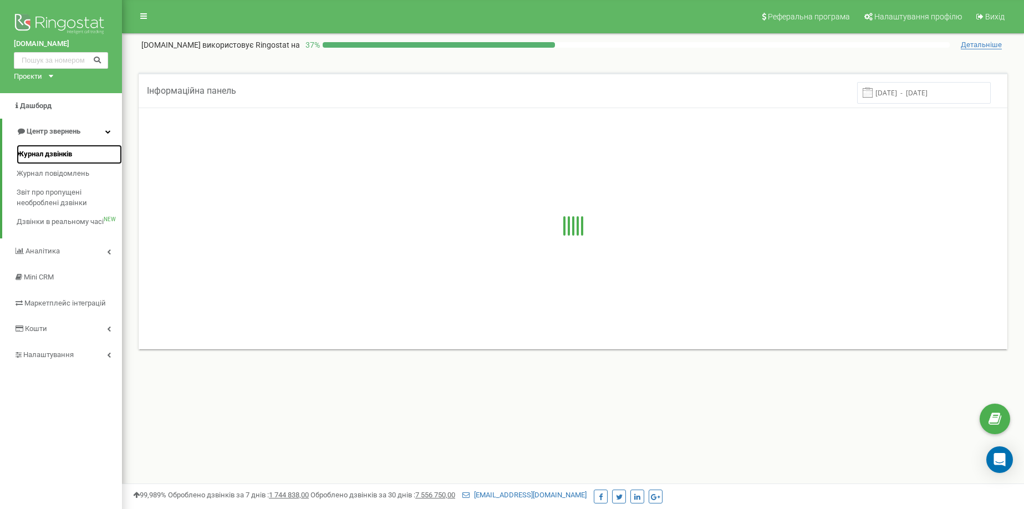
click at [56, 154] on span "Журнал дзвінків" at bounding box center [44, 154] width 55 height 11
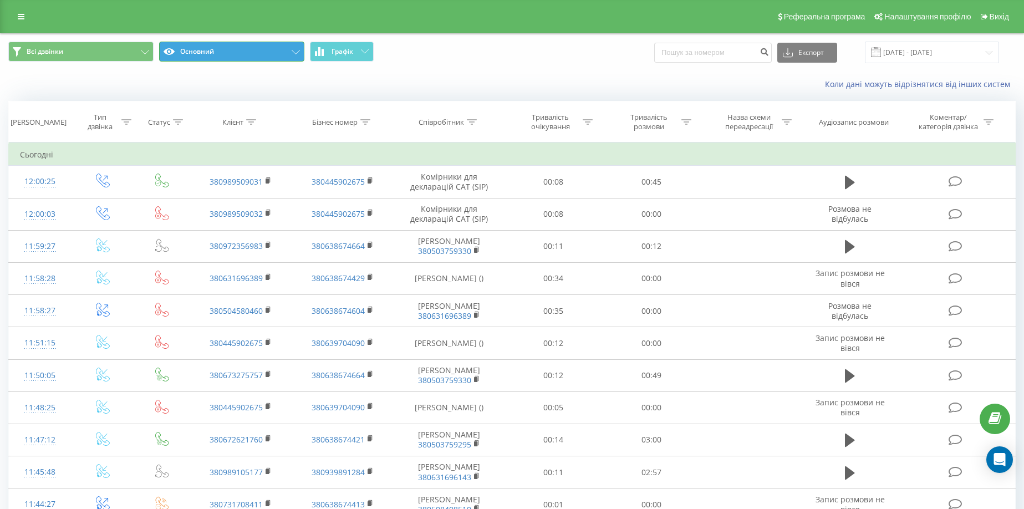
click at [233, 53] on button "Основний" at bounding box center [231, 52] width 145 height 20
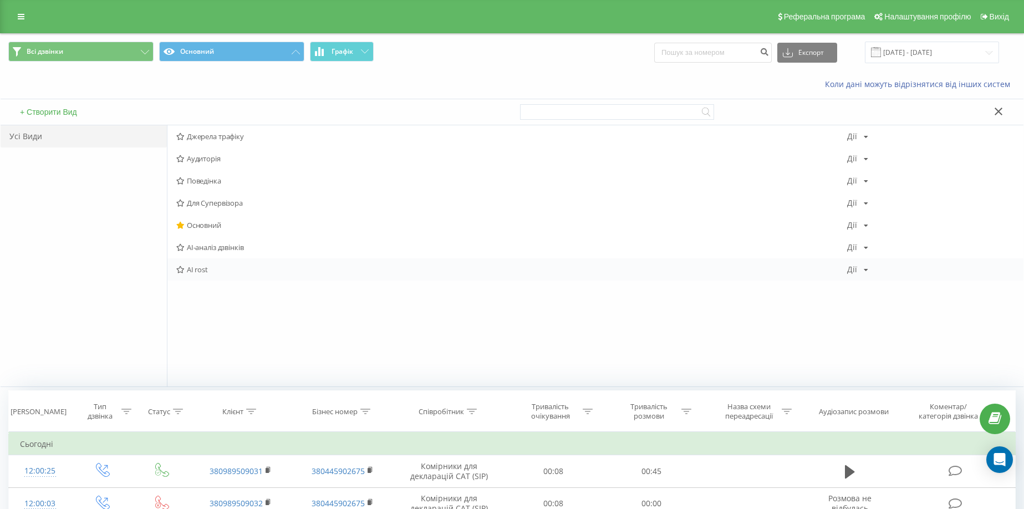
click at [200, 265] on span "AI rost" at bounding box center [511, 269] width 671 height 8
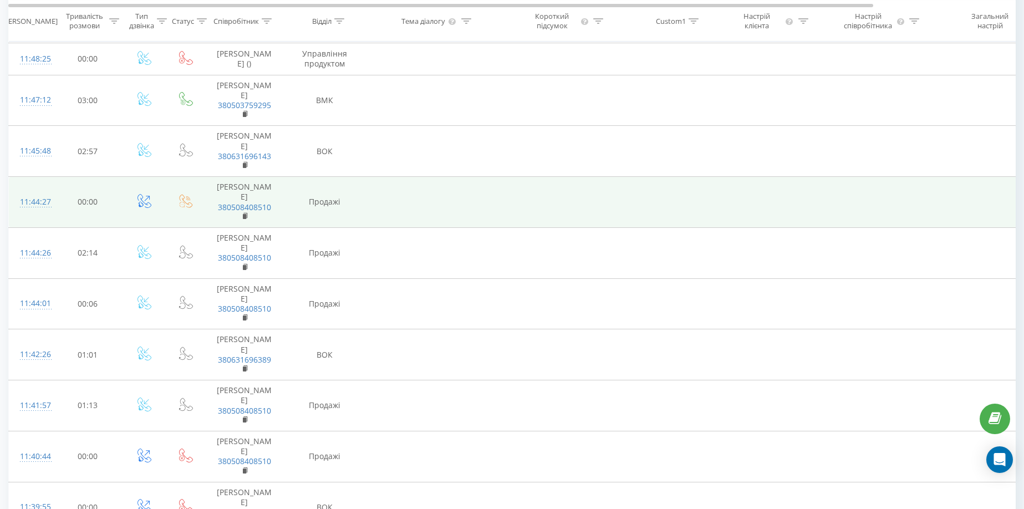
scroll to position [637, 0]
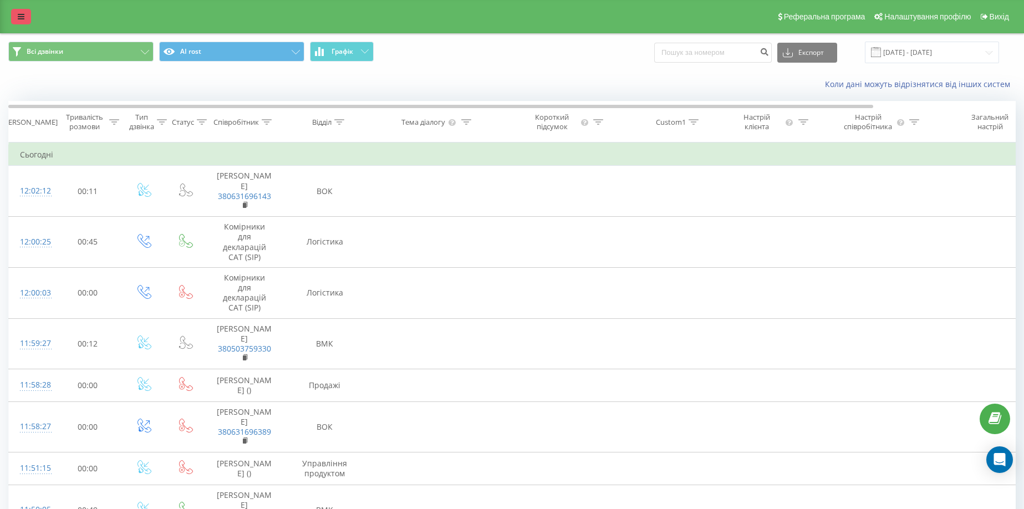
click at [22, 17] on icon at bounding box center [21, 17] width 7 height 8
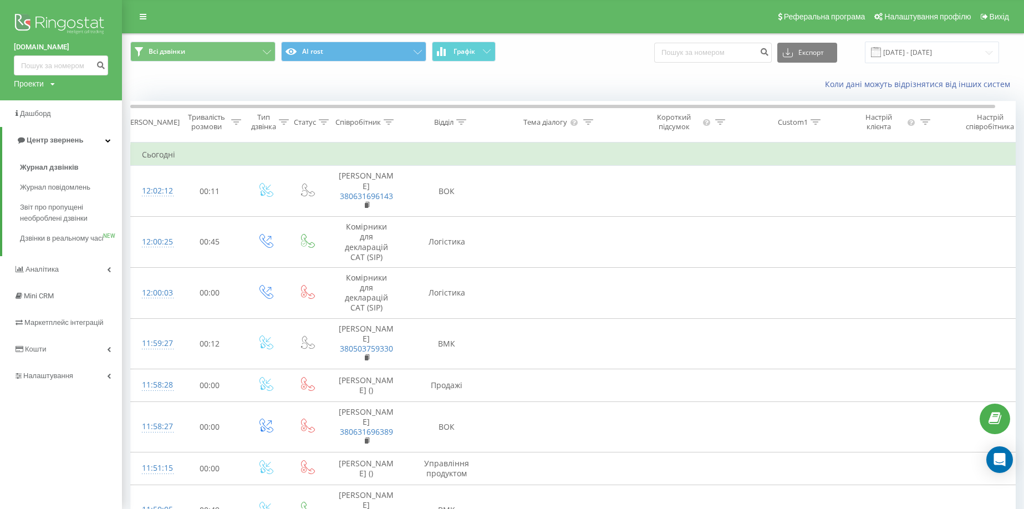
click at [261, 69] on div "Всі дзвінки AI rost Графік Експорт .csv .xls .xlsx [DATE] - [DATE]" at bounding box center [572, 52] width 901 height 37
